Goal: Navigation & Orientation: Understand site structure

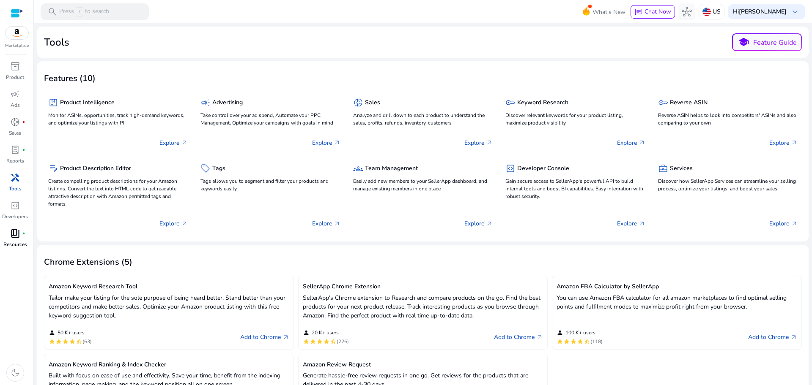
click at [17, 243] on p "Resources" at bounding box center [15, 245] width 24 height 8
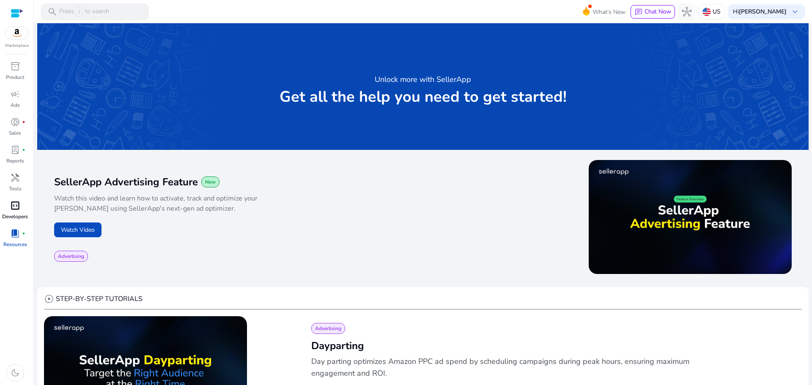
click at [17, 221] on link "code_blocks Developers" at bounding box center [15, 213] width 30 height 28
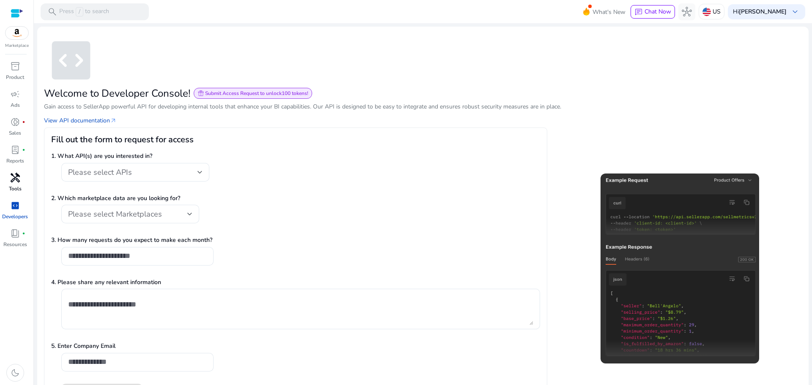
click at [16, 186] on p "Tools" at bounding box center [15, 189] width 13 height 8
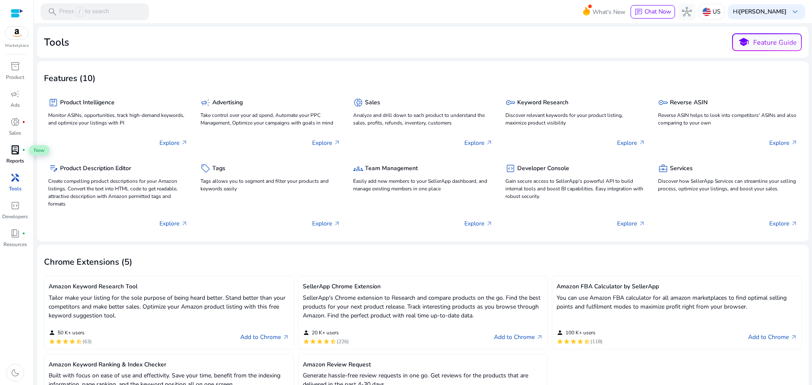
click at [12, 153] on span "lab_profile" at bounding box center [15, 150] width 10 height 10
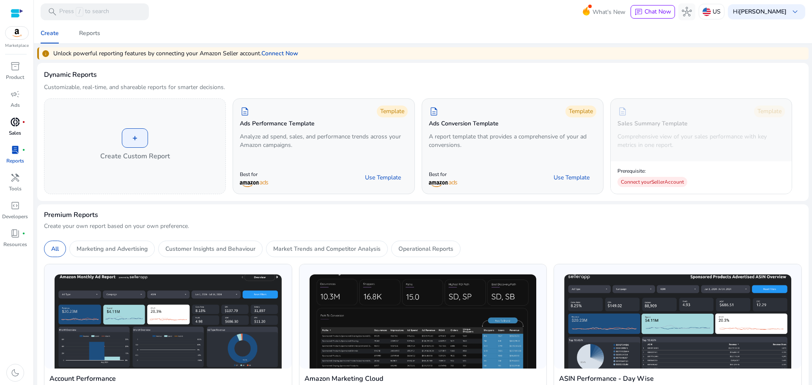
click at [13, 127] on span "donut_small" at bounding box center [15, 122] width 10 height 10
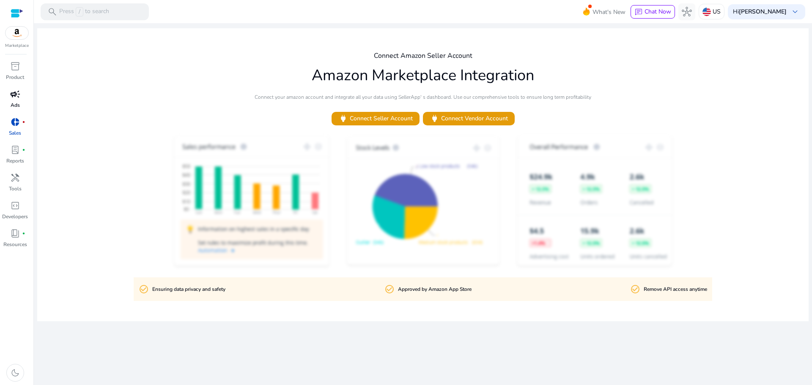
click at [22, 96] on div "campaign" at bounding box center [15, 94] width 24 height 14
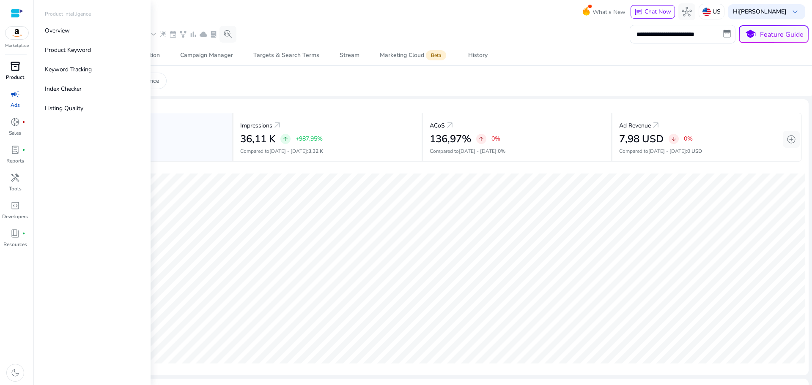
click at [15, 64] on span "inventory_2" at bounding box center [15, 66] width 10 height 10
